Goal: Obtain resource: Download file/media

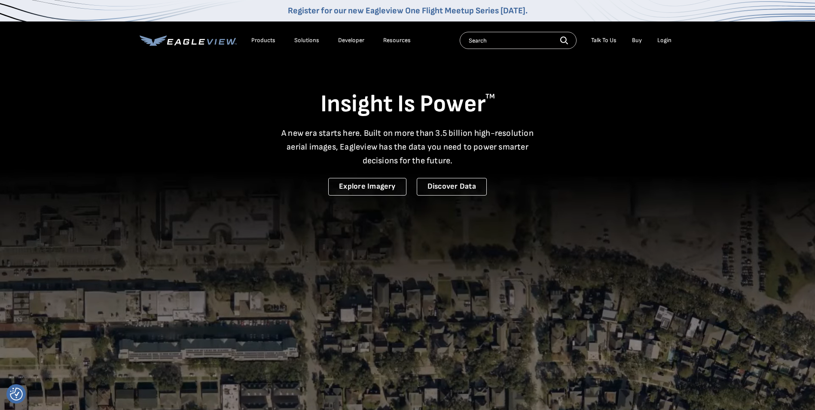
click at [658, 40] on div "Login" at bounding box center [664, 41] width 14 height 8
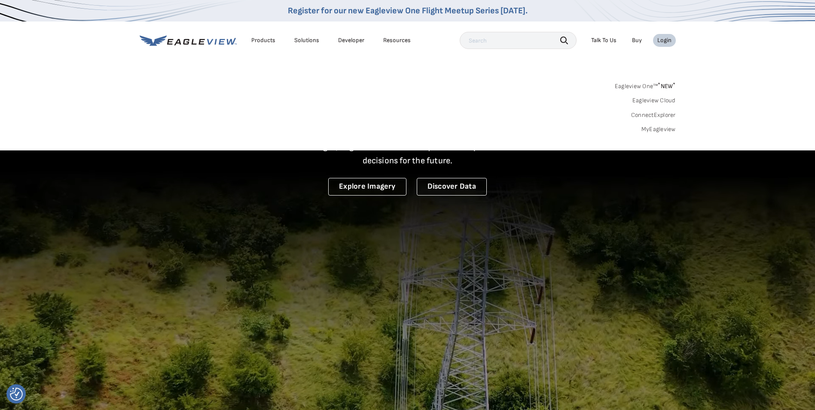
click at [669, 129] on link "MyEagleview" at bounding box center [659, 129] width 34 height 8
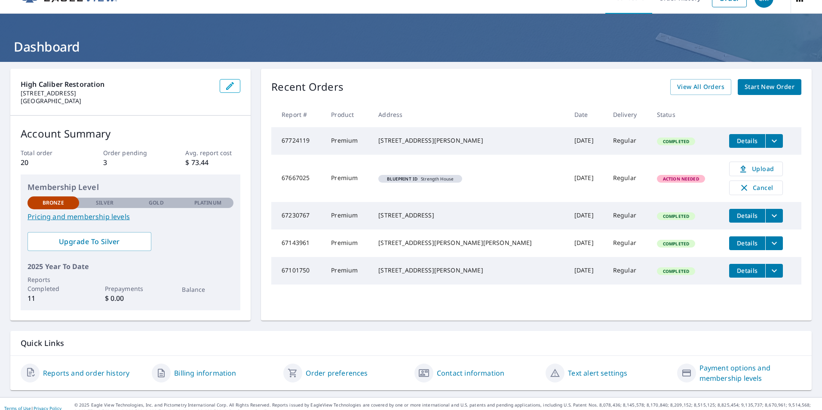
scroll to position [27, 0]
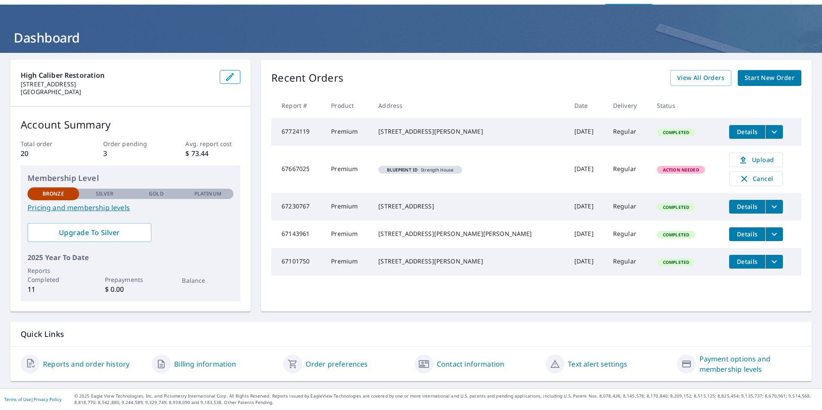
click at [734, 238] on span "Details" at bounding box center [747, 234] width 26 height 8
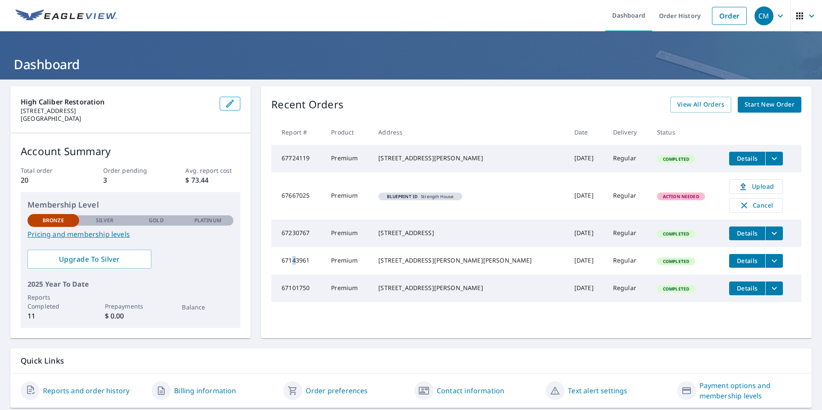
drag, startPoint x: 295, startPoint y: 269, endPoint x: 304, endPoint y: 268, distance: 9.6
click at [304, 268] on td "67143961" at bounding box center [297, 261] width 53 height 28
drag, startPoint x: 304, startPoint y: 268, endPoint x: 402, endPoint y: 266, distance: 98.0
click at [402, 265] on div "[STREET_ADDRESS][PERSON_NAME][PERSON_NAME]" at bounding box center [469, 260] width 182 height 9
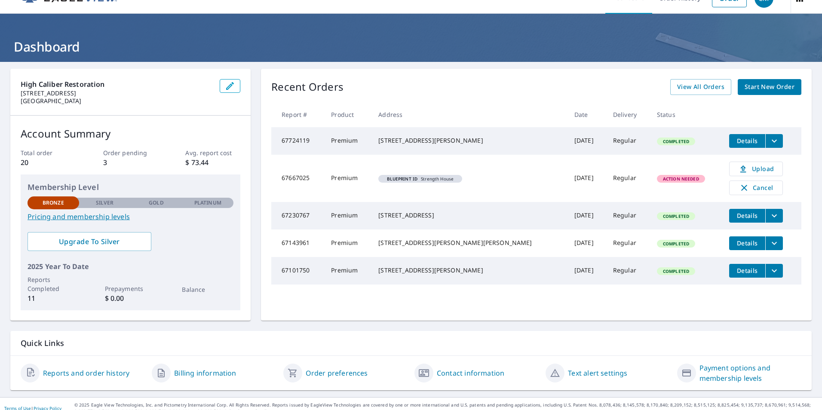
scroll to position [27, 0]
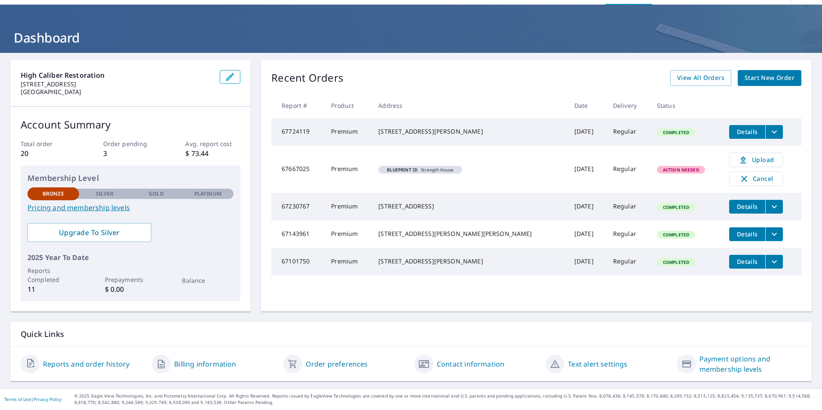
click at [91, 361] on link "Reports and order history" at bounding box center [86, 364] width 86 height 10
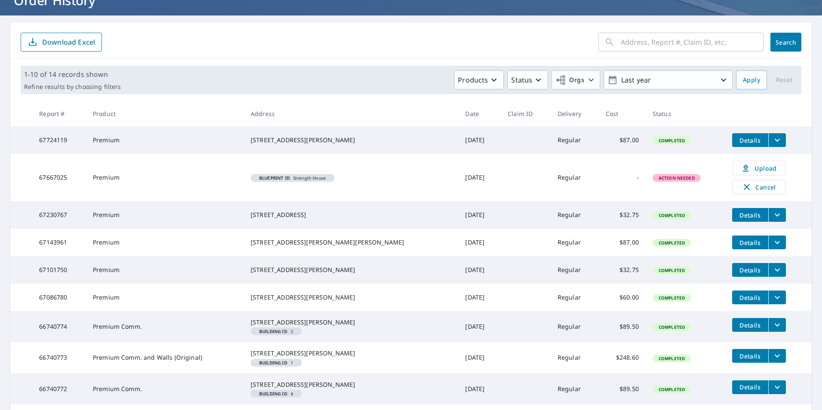
scroll to position [204, 0]
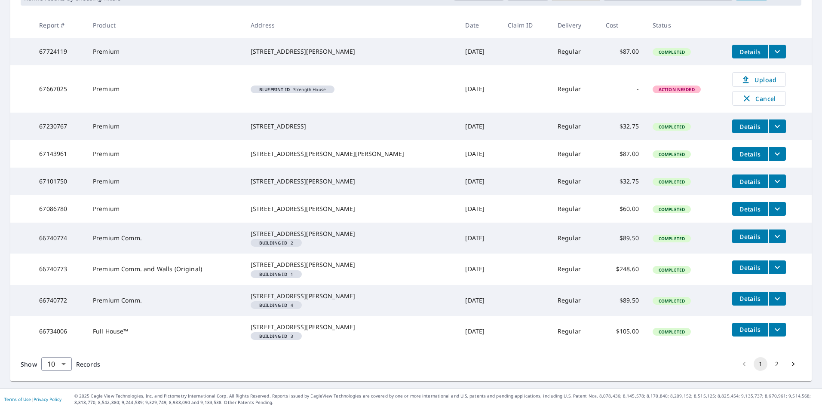
click at [772, 149] on icon "filesDropdownBtn-67143961" at bounding box center [777, 154] width 10 height 10
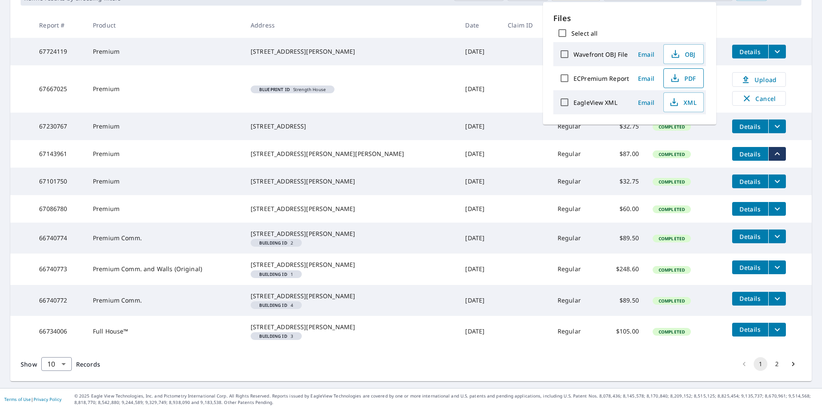
click at [680, 77] on span "PDF" at bounding box center [683, 78] width 28 height 10
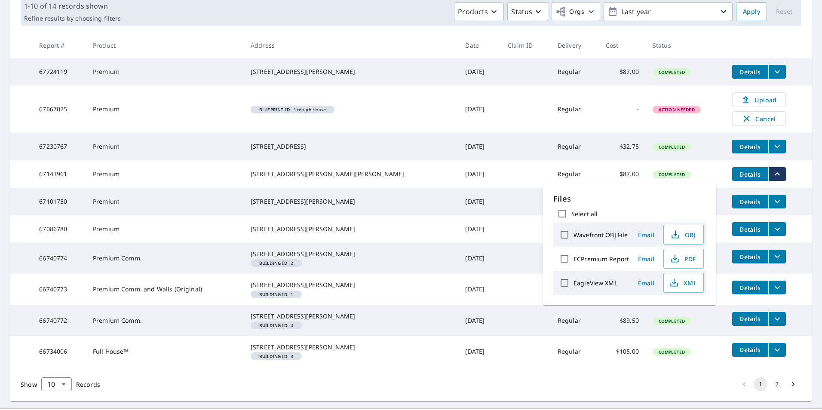
scroll to position [0, 0]
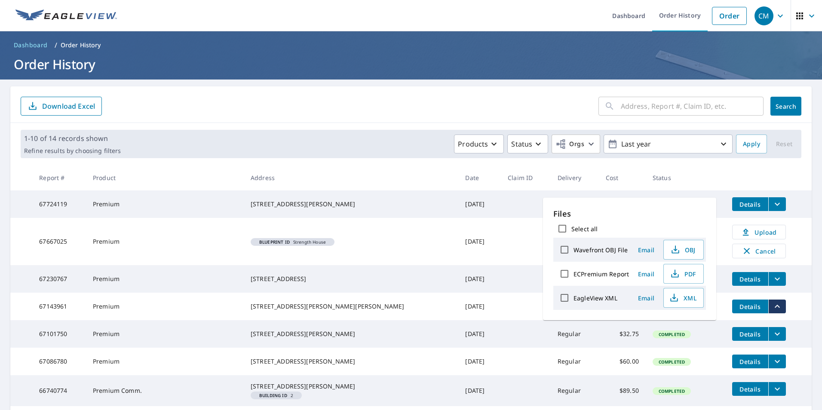
click at [744, 207] on span "Details" at bounding box center [750, 204] width 26 height 8
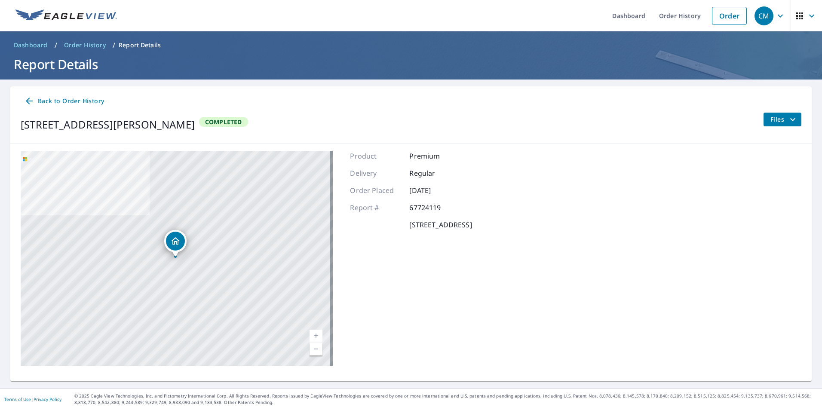
click at [787, 122] on icon "filesDropdownBtn-67724119" at bounding box center [792, 119] width 10 height 10
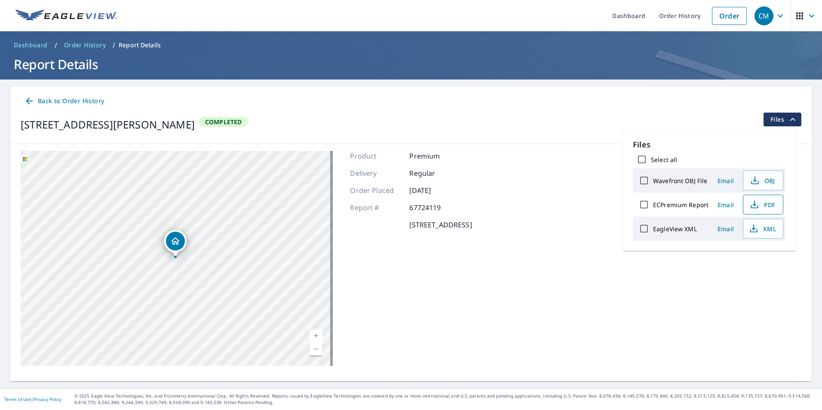
click at [766, 206] on span "PDF" at bounding box center [762, 204] width 28 height 10
